Goal: Information Seeking & Learning: Find specific fact

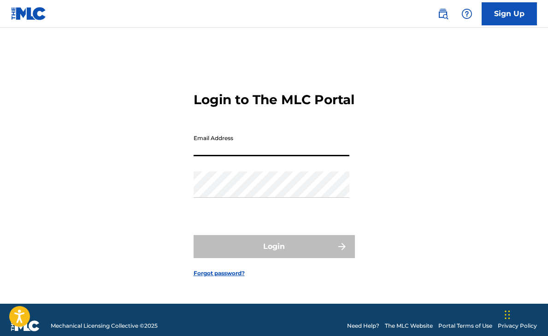
type input "[EMAIL_ADDRESS][DOMAIN_NAME]"
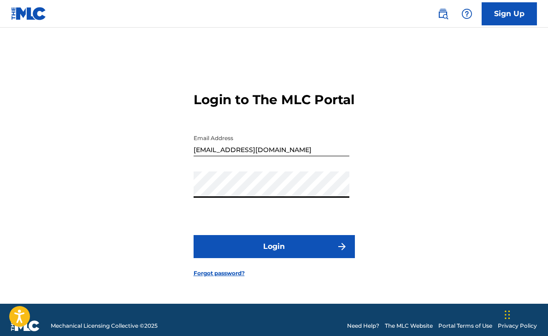
click at [275, 258] on button "Login" at bounding box center [274, 246] width 161 height 23
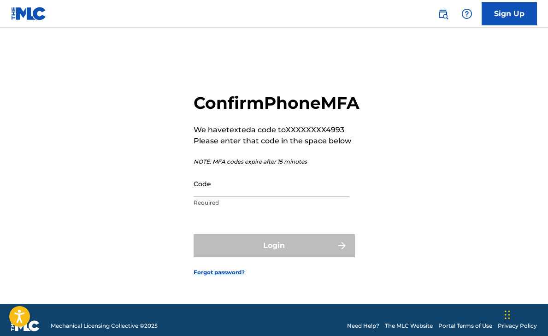
click at [261, 197] on input "Code" at bounding box center [272, 184] width 156 height 26
paste input "950583"
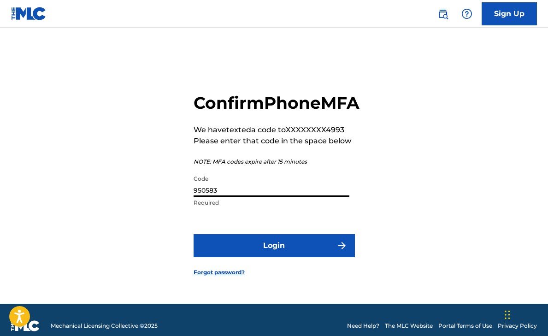
type input "950583"
click at [273, 254] on button "Login" at bounding box center [274, 245] width 161 height 23
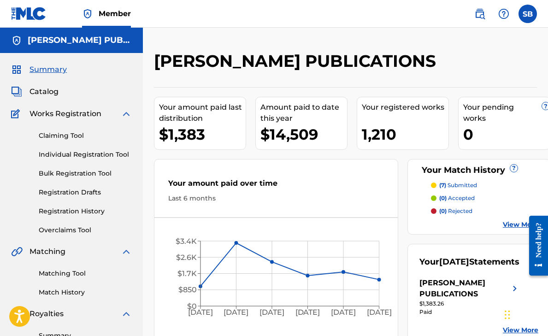
click at [478, 12] on img at bounding box center [479, 13] width 11 height 11
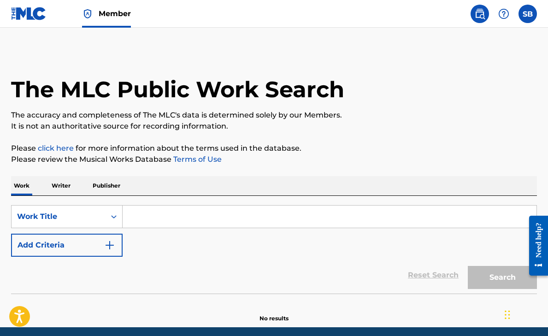
click at [216, 220] on input "Search Form" at bounding box center [330, 217] width 414 height 22
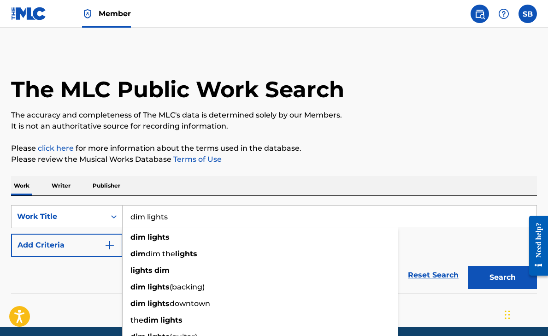
click at [502, 277] on button "Search" at bounding box center [502, 277] width 69 height 23
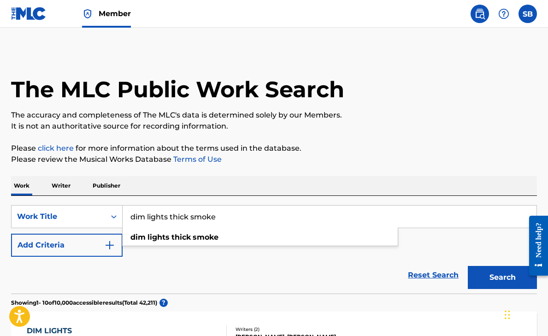
type input "dim lights thick smoke"
click at [502, 277] on button "Search" at bounding box center [502, 277] width 69 height 23
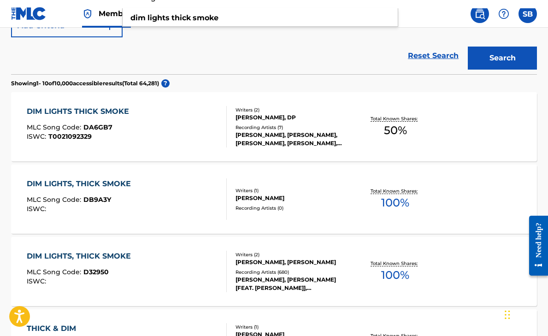
scroll to position [316, 0]
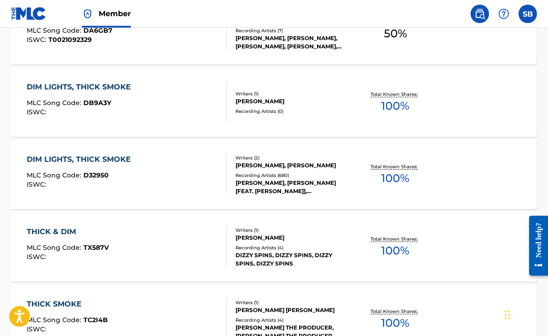
click at [117, 163] on div "DIM LIGHTS, THICK SMOKE" at bounding box center [81, 159] width 109 height 11
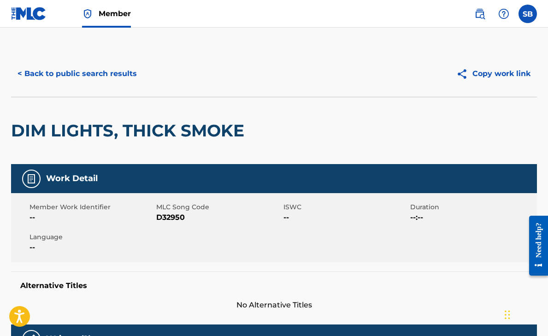
click at [126, 72] on button "< Back to public search results" at bounding box center [77, 73] width 132 height 23
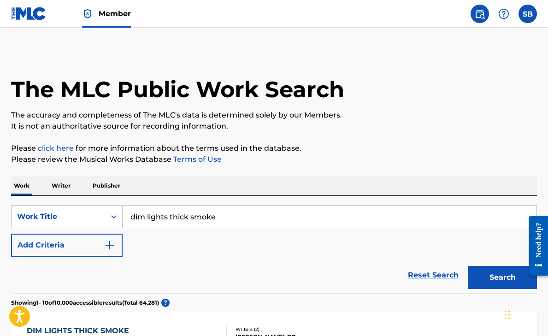
click at [480, 9] on img at bounding box center [479, 13] width 11 height 11
drag, startPoint x: 261, startPoint y: 223, endPoint x: 117, endPoint y: 221, distance: 144.3
click at [117, 221] on div "SearchWithCriteria536e1408-3c78-40b9-aee5-c36aee44a42b Work Title dim lights th…" at bounding box center [274, 216] width 526 height 23
drag, startPoint x: 266, startPoint y: 222, endPoint x: 111, endPoint y: 218, distance: 155.4
click at [111, 218] on div "SearchWithCriteria536e1408-3c78-40b9-aee5-c36aee44a42b Work Title dim lights th…" at bounding box center [274, 216] width 526 height 23
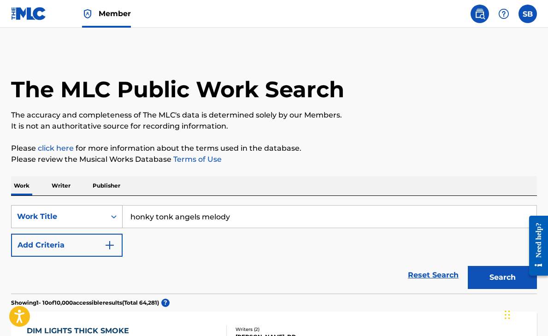
type input "honky tonk angels melody"
click at [502, 277] on button "Search" at bounding box center [502, 277] width 69 height 23
click at [111, 243] on img "Search Form" at bounding box center [109, 245] width 11 height 11
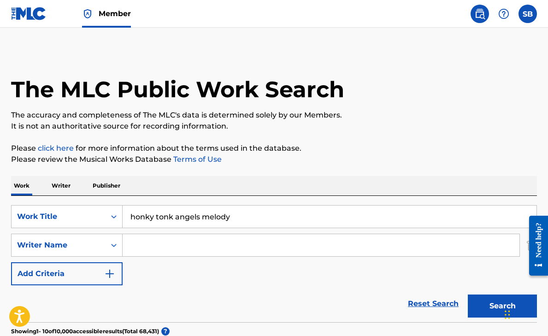
click at [156, 245] on input "Search Form" at bounding box center [321, 245] width 397 height 22
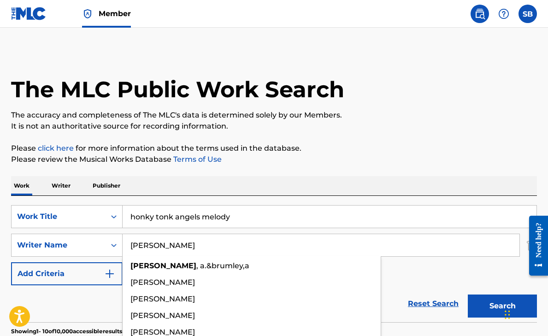
type input "[PERSON_NAME]"
click at [502, 306] on button "Search" at bounding box center [502, 306] width 69 height 23
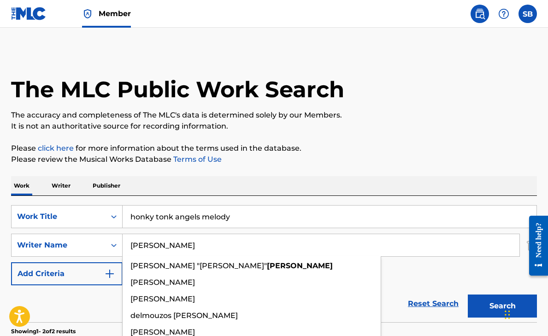
click at [384, 164] on p "Please review the Musical Works Database Terms of Use" at bounding box center [274, 159] width 526 height 11
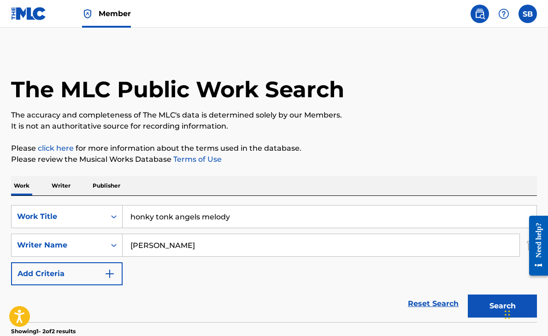
click at [491, 307] on button "Search" at bounding box center [502, 306] width 69 height 23
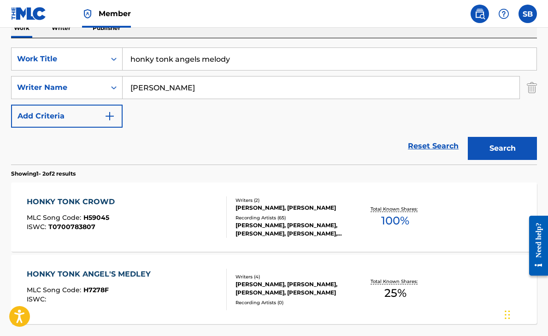
scroll to position [226, 0]
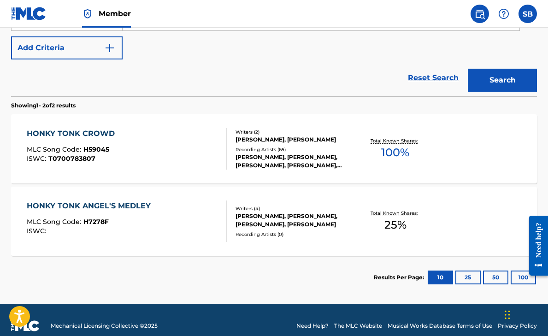
click at [70, 207] on div "HONKY TONK ANGEL'S MEDLEY" at bounding box center [91, 206] width 129 height 11
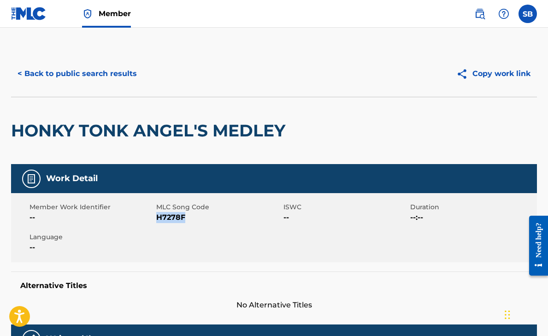
drag, startPoint x: 191, startPoint y: 215, endPoint x: 159, endPoint y: 215, distance: 32.3
click at [159, 215] on span "H7278F" at bounding box center [218, 217] width 124 height 11
copy span "H7278F"
click at [97, 75] on button "< Back to public search results" at bounding box center [77, 73] width 132 height 23
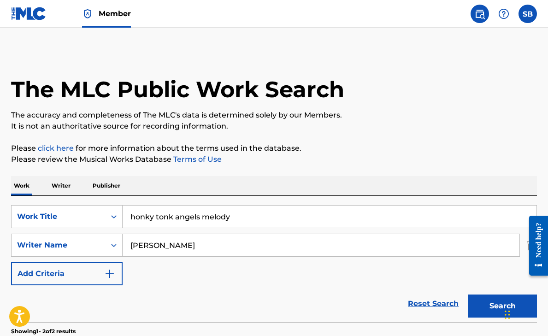
scroll to position [185, 0]
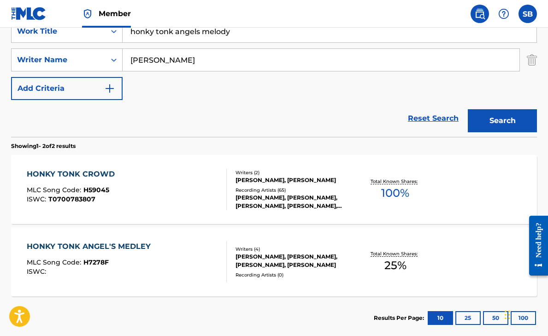
click at [68, 171] on div "HONKY TONK CROWD" at bounding box center [73, 174] width 93 height 11
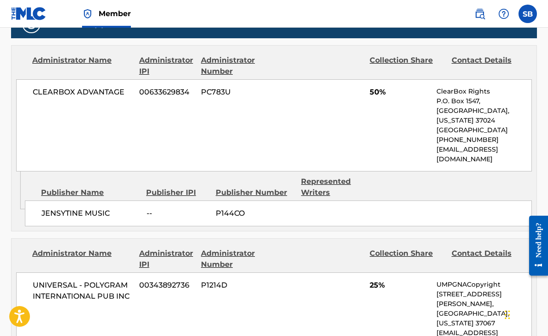
scroll to position [427, 0]
